Goal: Information Seeking & Learning: Learn about a topic

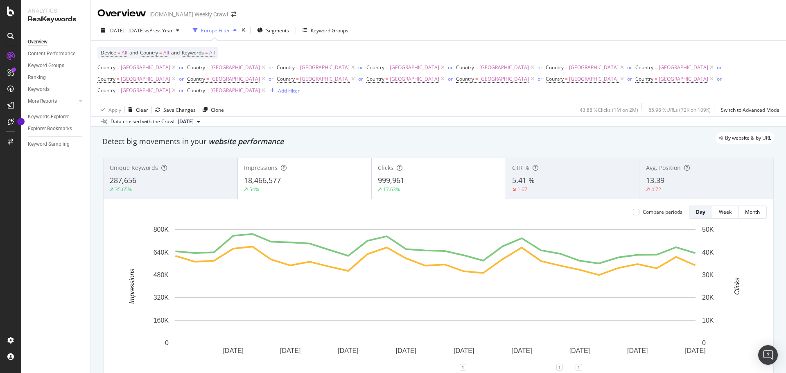
click at [240, 28] on div "button" at bounding box center [235, 30] width 10 height 5
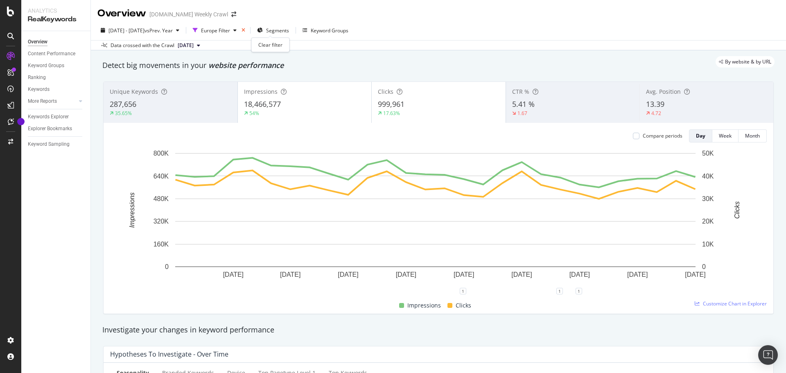
click at [245, 31] on icon "times" at bounding box center [244, 30] width 4 height 5
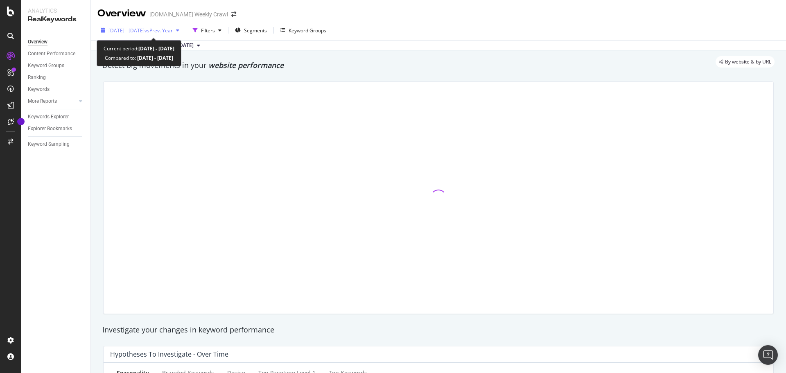
click at [173, 31] on span "vs Prev. Year" at bounding box center [159, 30] width 28 height 7
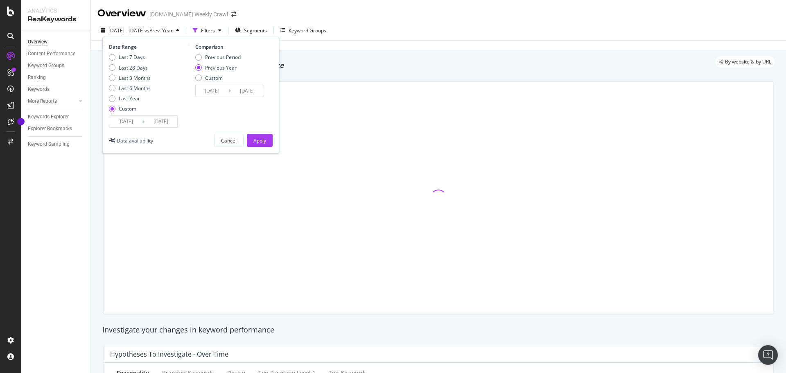
click at [130, 122] on input "[DATE]" at bounding box center [125, 121] width 33 height 11
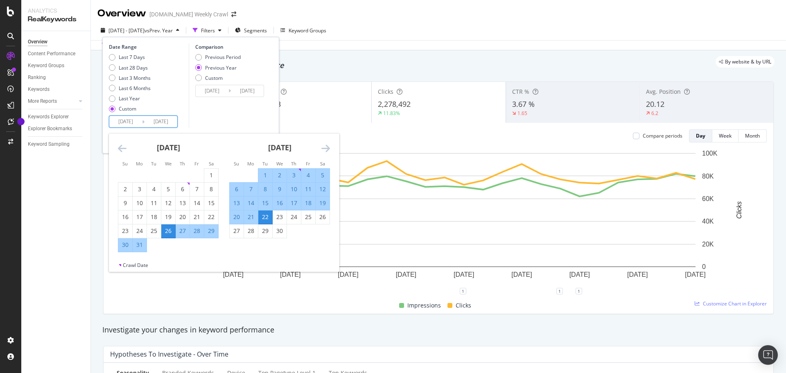
click at [121, 147] on icon "Move backward to switch to the previous month." at bounding box center [122, 148] width 9 height 10
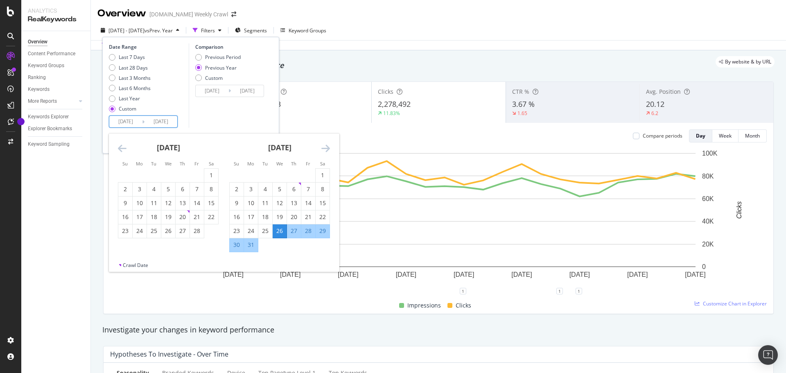
click at [121, 147] on icon "Move backward to switch to the previous month." at bounding box center [122, 148] width 9 height 10
click at [138, 171] on div "2" at bounding box center [140, 176] width 14 height 14
type input "[DATE]"
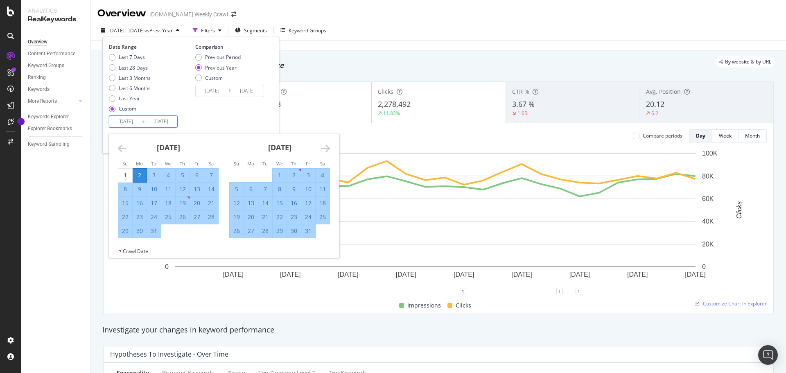
click at [325, 149] on icon "Move forward to switch to the next month." at bounding box center [325, 148] width 9 height 10
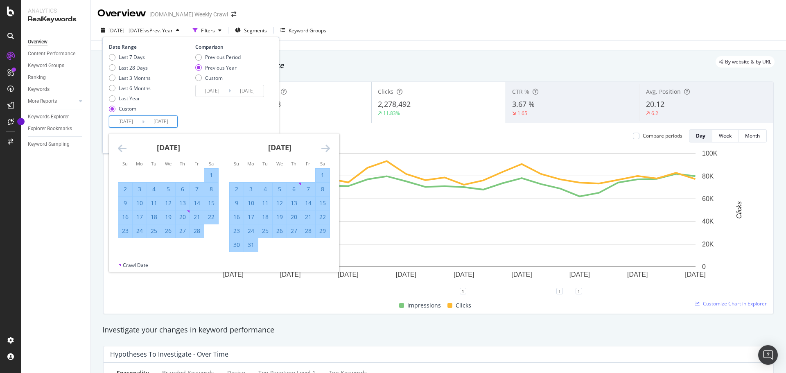
click at [325, 149] on icon "Move forward to switch to the next month." at bounding box center [325, 148] width 9 height 10
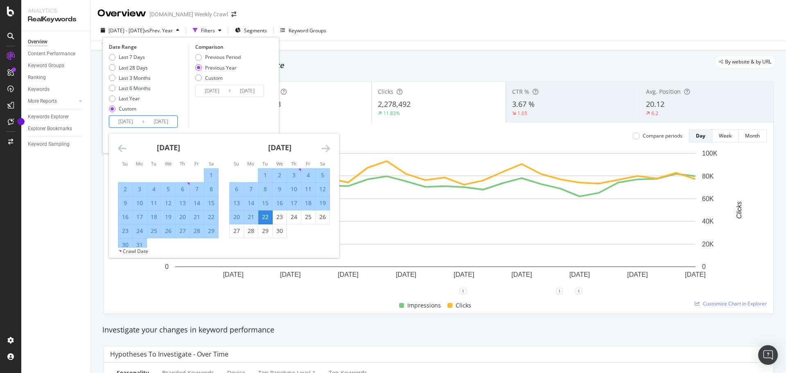
click at [325, 149] on icon "Move forward to switch to the next month." at bounding box center [325, 148] width 9 height 10
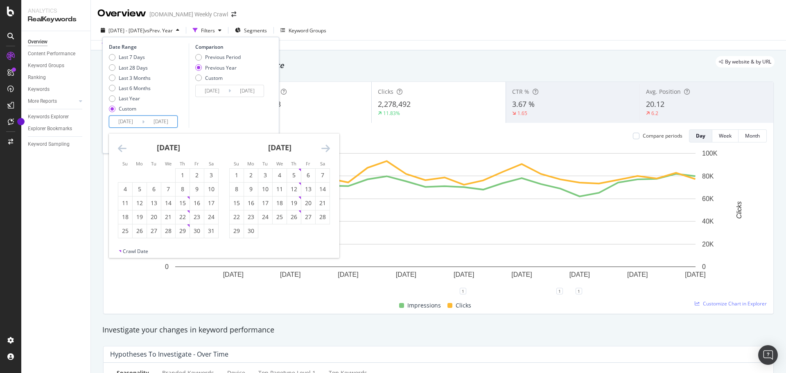
click at [325, 149] on icon "Move forward to switch to the next month." at bounding box center [325, 148] width 9 height 10
click at [252, 232] on div "29" at bounding box center [251, 231] width 14 height 8
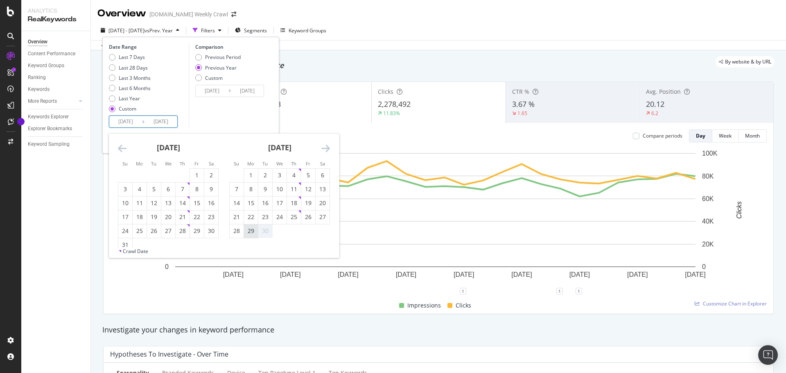
type input "[DATE]"
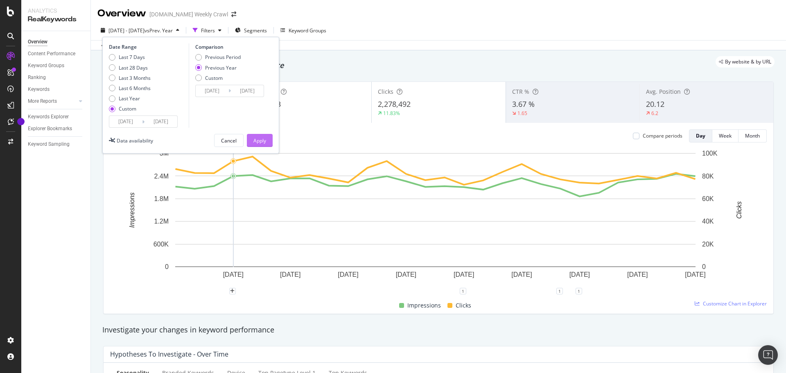
click at [260, 140] on div "Apply" at bounding box center [259, 140] width 13 height 7
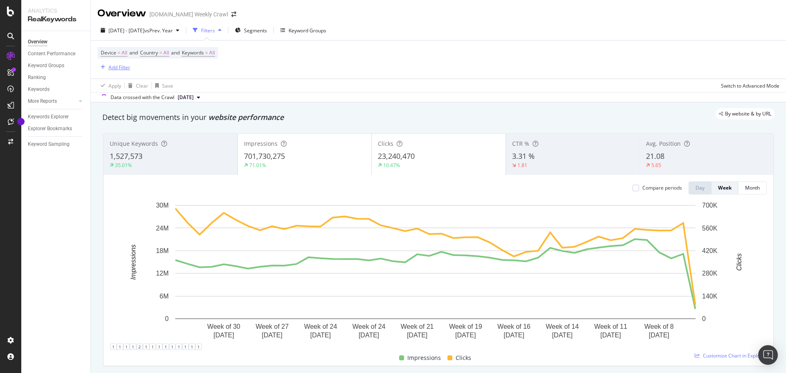
click at [124, 68] on div "Add Filter" at bounding box center [120, 67] width 22 height 7
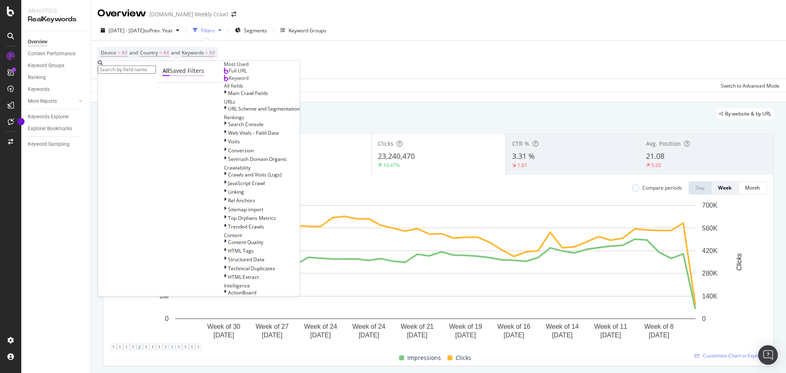
click at [172, 75] on div "Saved Filters" at bounding box center [187, 71] width 35 height 8
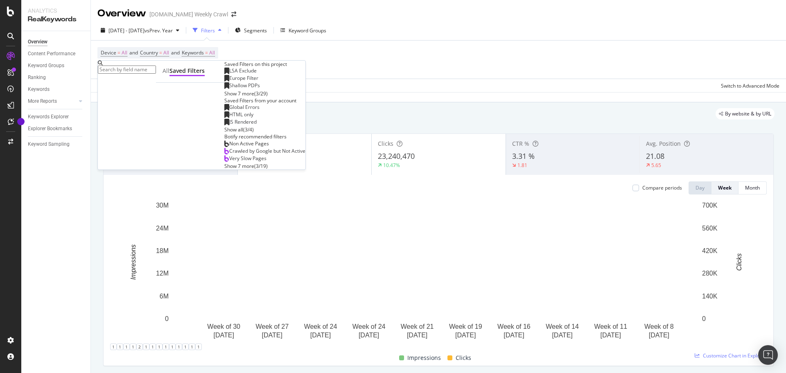
click at [229, 74] on span "LSA Exclude" at bounding box center [242, 70] width 27 height 7
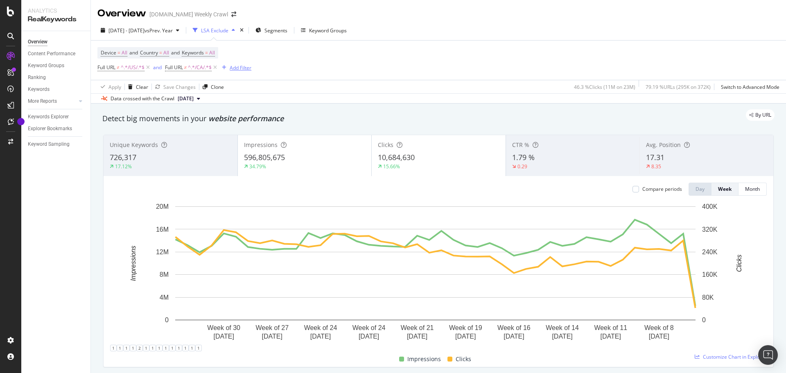
click at [234, 69] on div "Add Filter" at bounding box center [241, 67] width 22 height 7
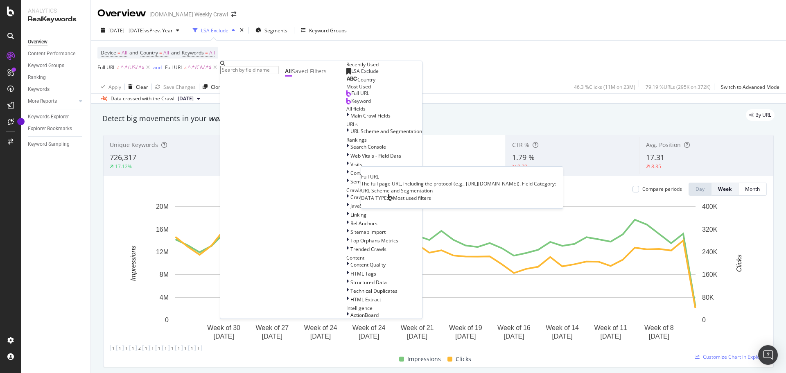
click at [346, 97] on div "Full URL" at bounding box center [357, 93] width 23 height 7
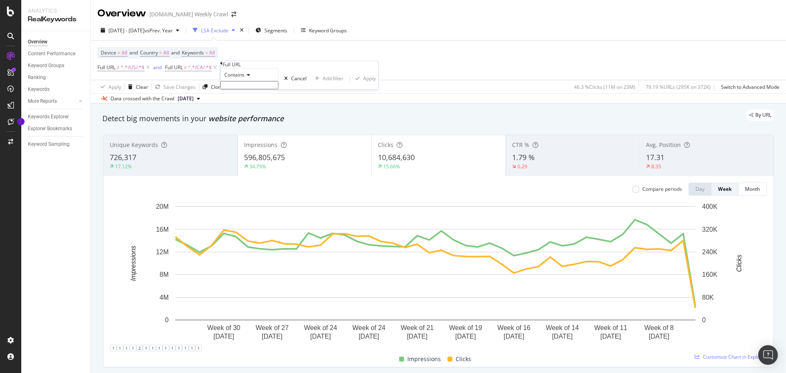
click at [267, 89] on input "text" at bounding box center [249, 85] width 58 height 8
type input "/c/"
click at [363, 84] on div "Apply" at bounding box center [369, 80] width 13 height 7
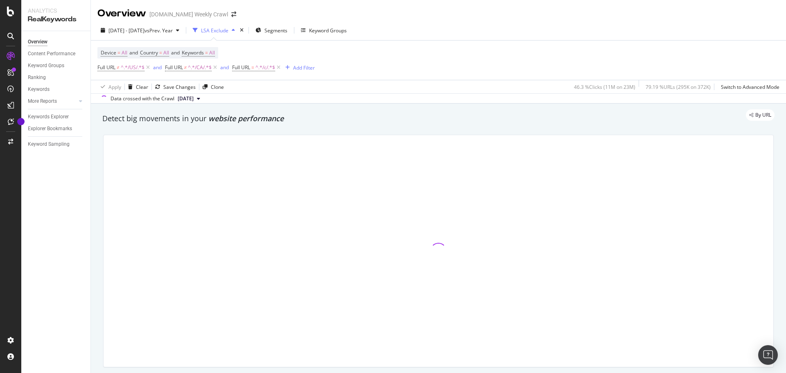
click at [432, 76] on div "Device = All and Country = All and Keywords = All Full URL ≠ ^.*/US/.*$ and Ful…" at bounding box center [438, 60] width 682 height 39
